Goal: Check status: Check status

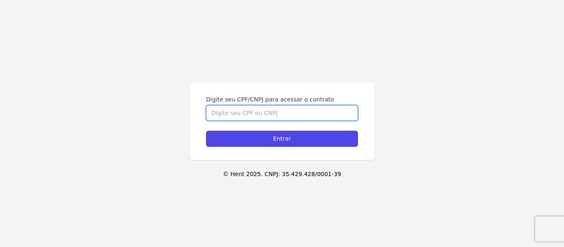
click at [275, 113] on input "Digite seu CPF/CNPJ para acessar o contrato" at bounding box center [282, 113] width 152 height 16
type input "0"
type input "03382144107"
click at [206, 131] on input "Entrar" at bounding box center [282, 139] width 152 height 16
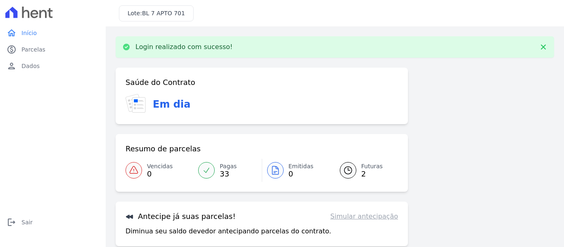
click at [355, 166] on link "Futuras 2" at bounding box center [364, 170] width 68 height 23
click at [365, 168] on span "Futuras" at bounding box center [371, 166] width 21 height 9
click at [358, 164] on link "Futuras 2" at bounding box center [364, 170] width 68 height 23
click at [346, 170] on icon at bounding box center [348, 171] width 10 height 10
click at [206, 171] on icon at bounding box center [206, 170] width 8 height 8
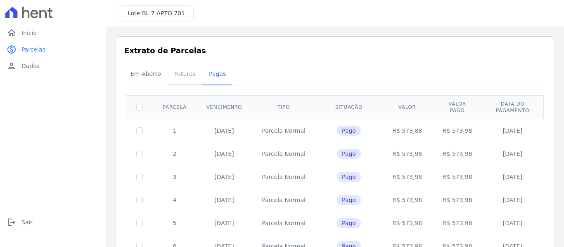
click at [178, 75] on span "Futuras" at bounding box center [184, 74] width 31 height 17
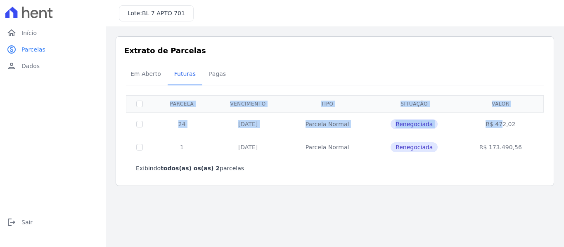
drag, startPoint x: 489, startPoint y: 124, endPoint x: 546, endPoint y: 126, distance: 56.2
click at [546, 126] on div "Extrato de Parcelas Em [GEOGRAPHIC_DATA] Futuras [GEOGRAPHIC_DATA] 0 selecionad…" at bounding box center [335, 111] width 439 height 150
click at [311, 139] on td "Parcela Normal" at bounding box center [327, 147] width 85 height 23
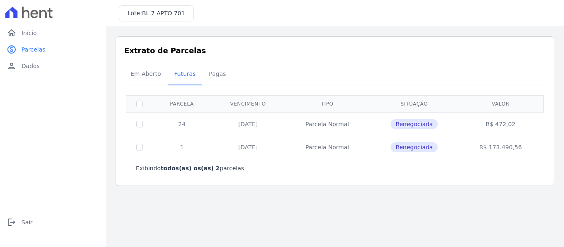
click at [324, 119] on td "Parcela Normal" at bounding box center [327, 124] width 85 height 24
drag, startPoint x: 236, startPoint y: 149, endPoint x: 268, endPoint y: 149, distance: 31.8
click at [268, 149] on td "[DATE]" at bounding box center [248, 147] width 74 height 23
